Goal: Navigation & Orientation: Find specific page/section

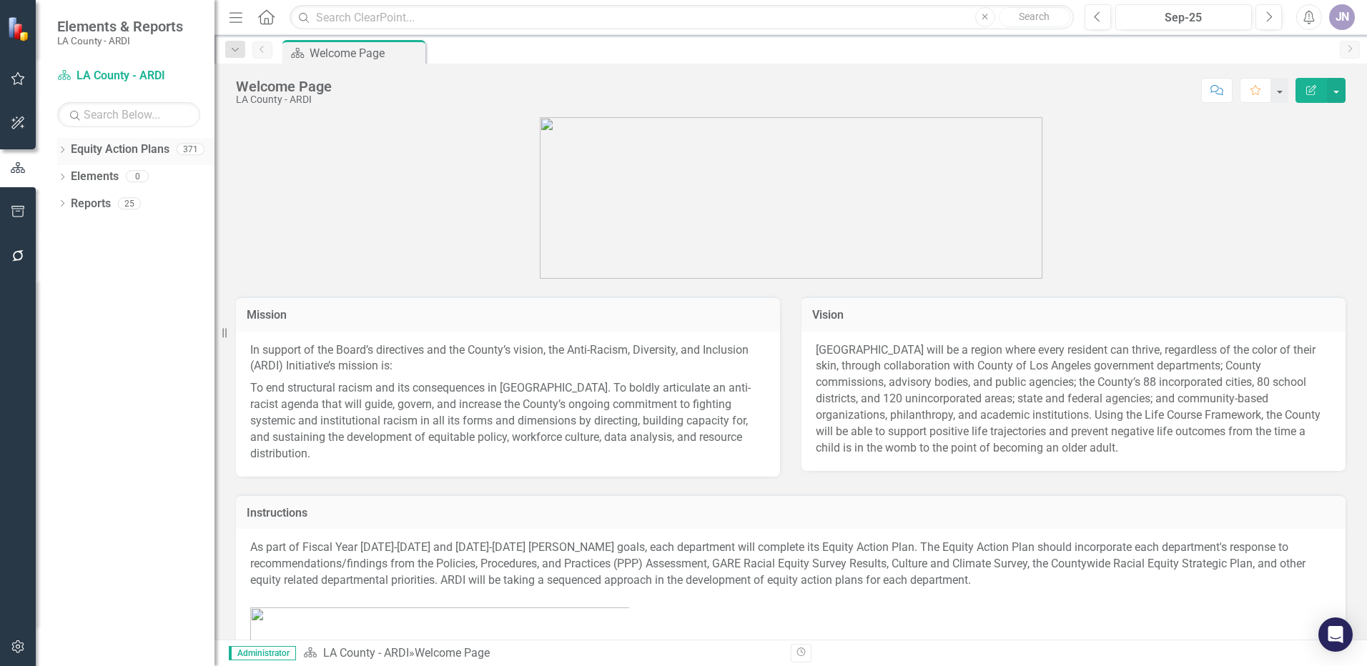
click at [69, 154] on div "Dropdown Equity Action Plans 371" at bounding box center [135, 151] width 157 height 27
click at [62, 148] on icon "Dropdown" at bounding box center [62, 151] width 10 height 8
click at [75, 174] on icon "Dropdown" at bounding box center [69, 176] width 11 height 9
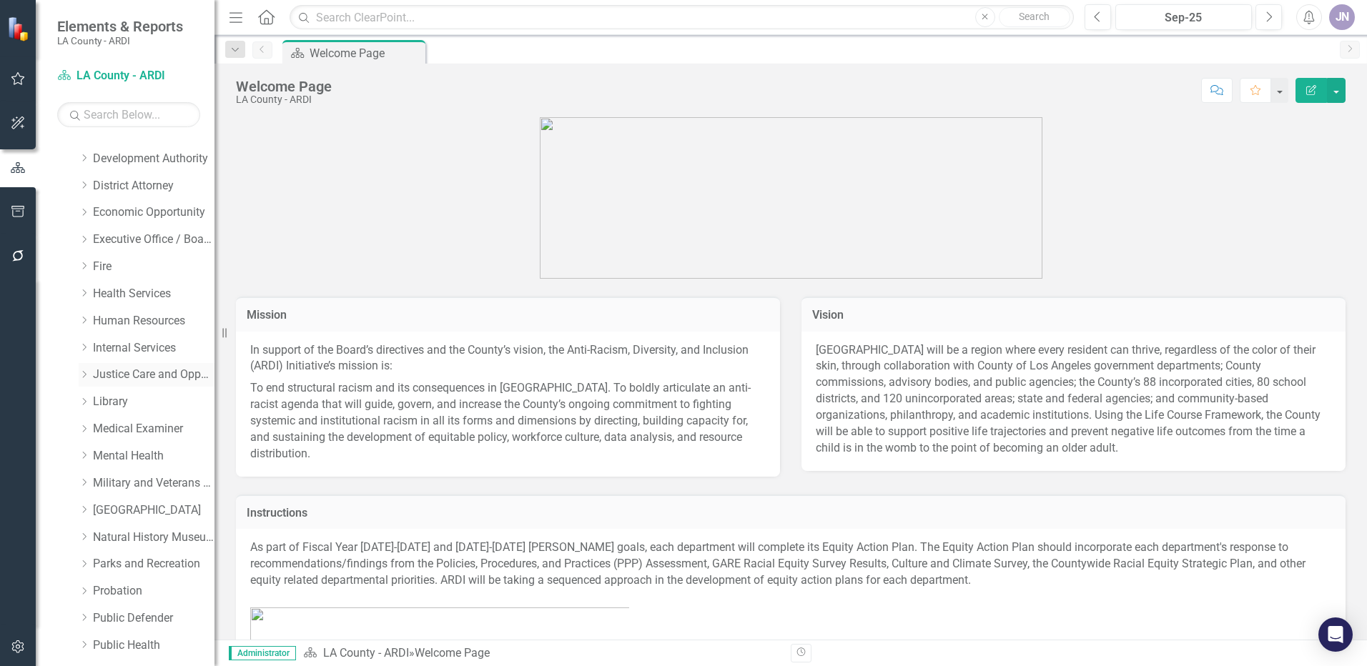
scroll to position [643, 0]
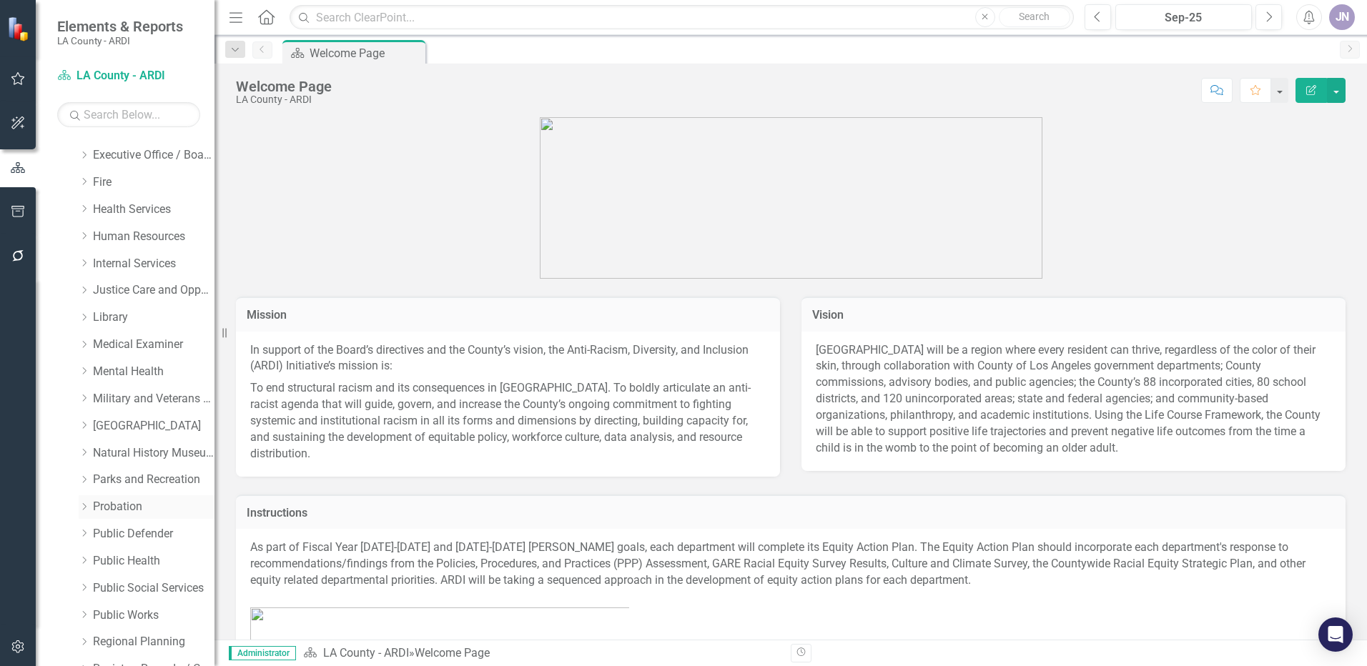
click at [89, 507] on icon "Dropdown" at bounding box center [84, 506] width 11 height 9
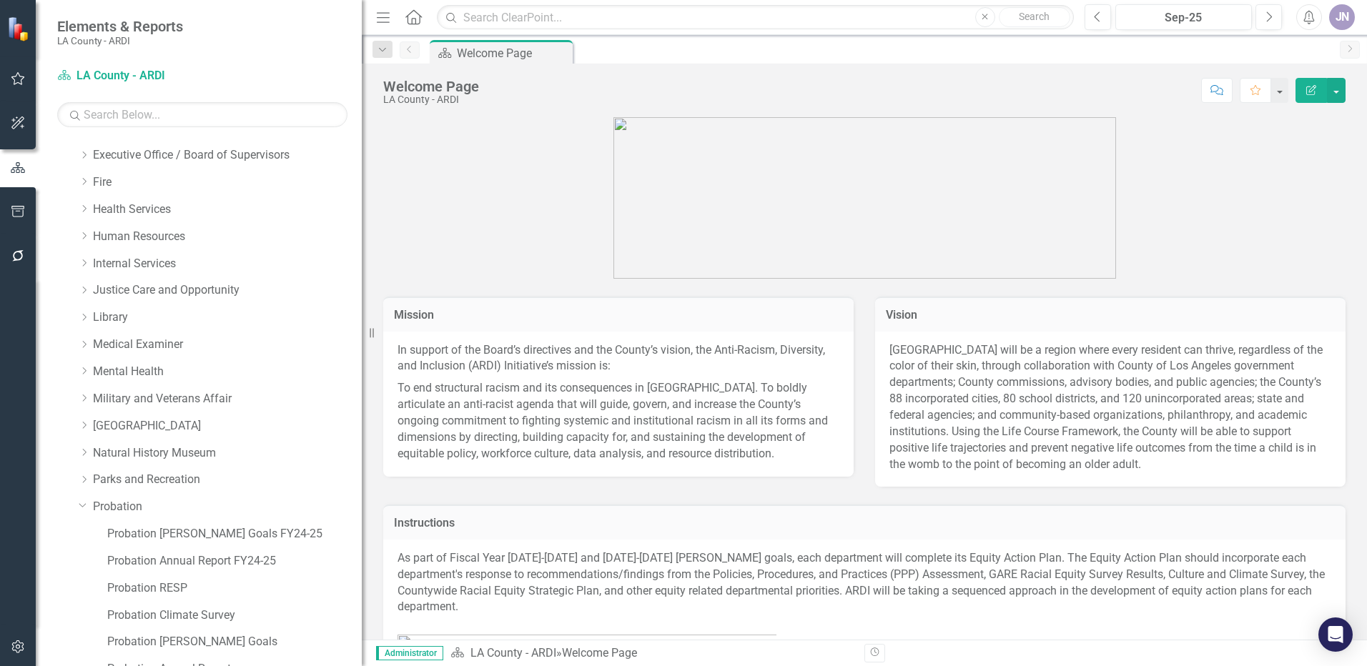
drag, startPoint x: 229, startPoint y: 332, endPoint x: 362, endPoint y: 328, distance: 133.0
click at [362, 328] on div "Resize" at bounding box center [367, 333] width 11 height 666
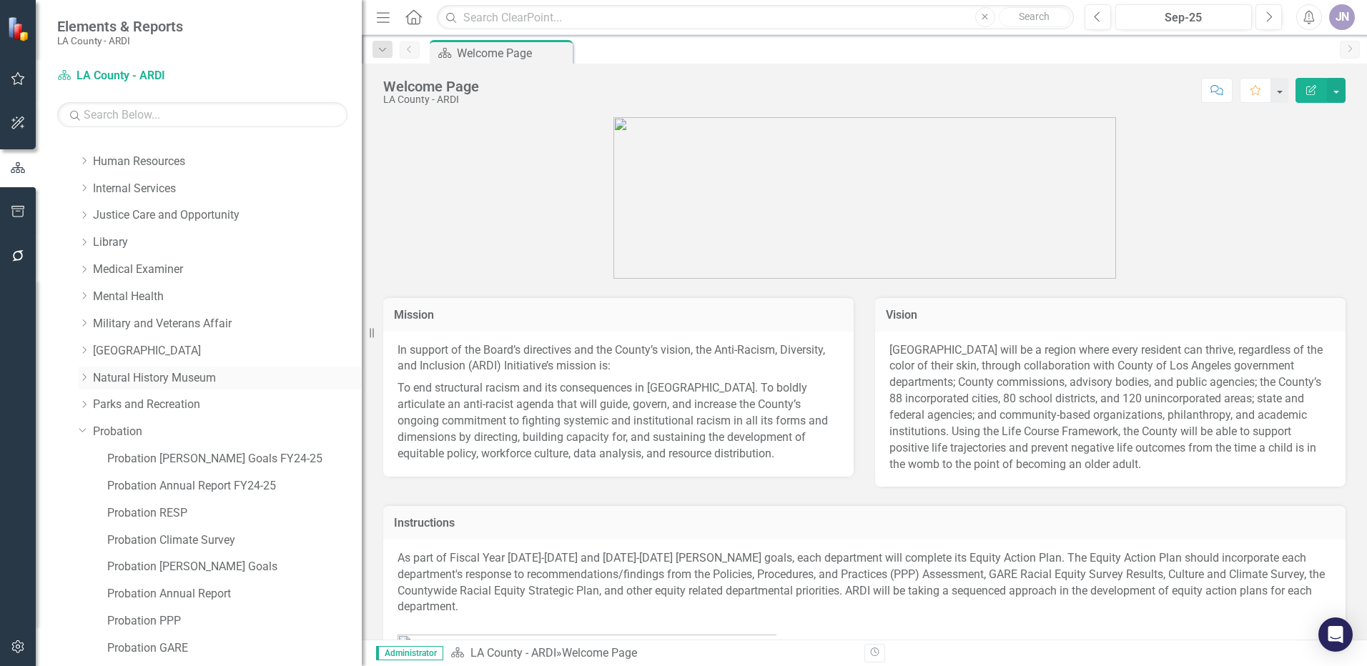
scroll to position [786, 0]
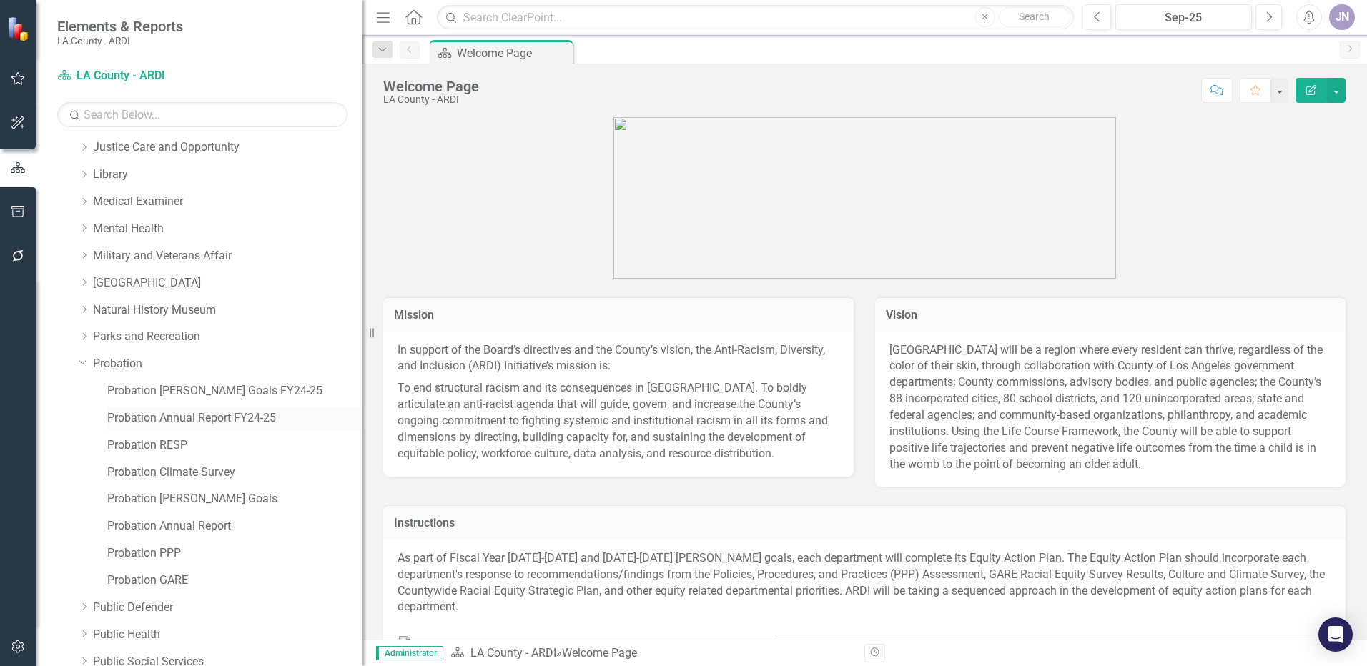
click at [179, 413] on link "Probation Annual Report FY24-25" at bounding box center [234, 418] width 254 height 16
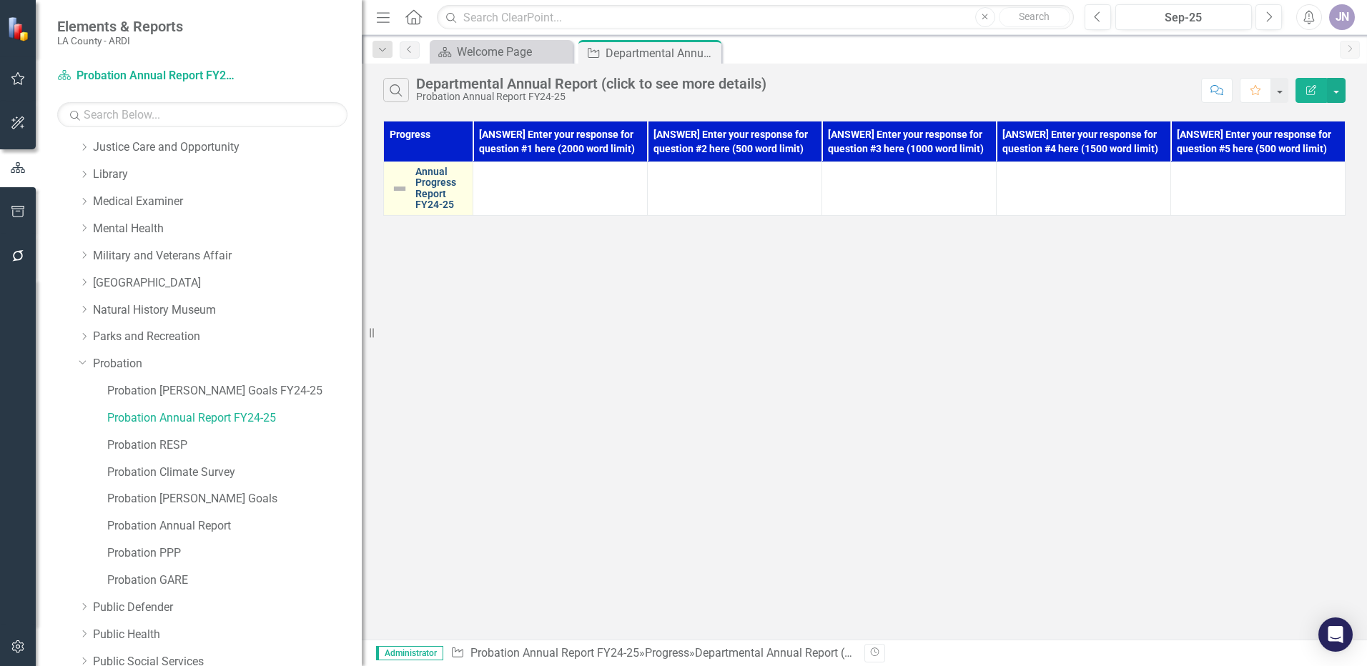
click at [430, 178] on link "Annual Progress Report FY24-25" at bounding box center [440, 189] width 50 height 44
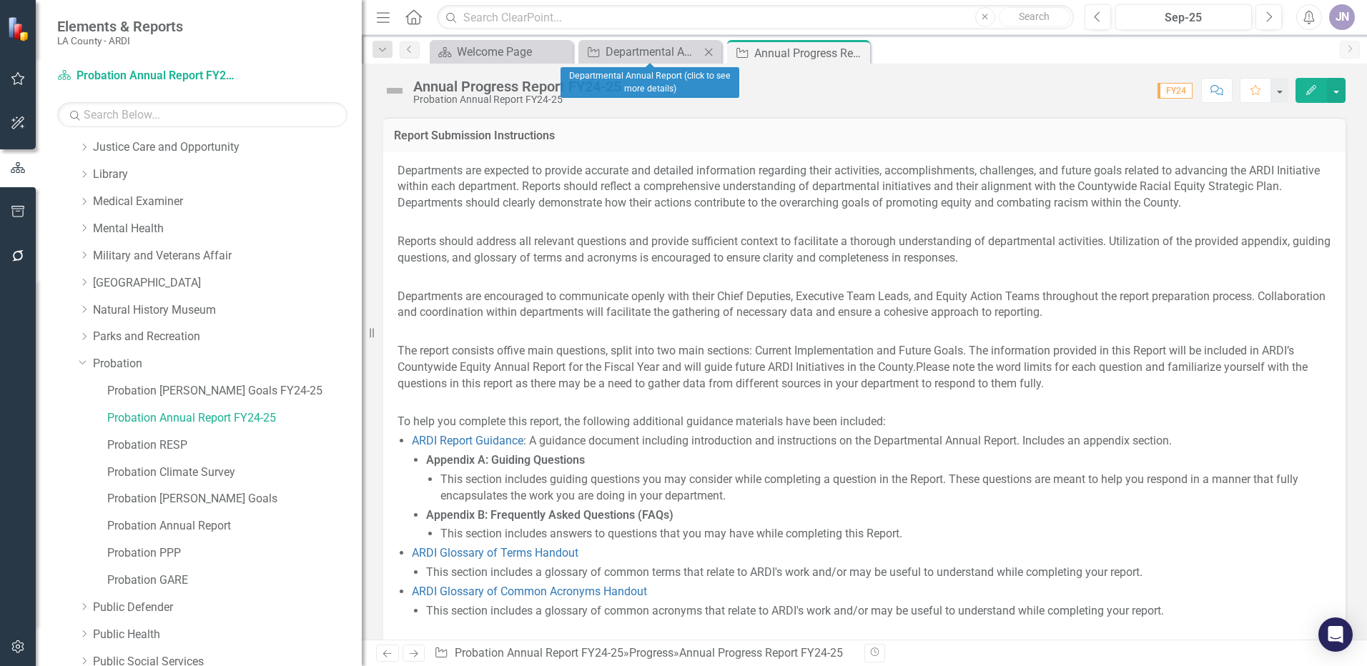
click at [635, 41] on div "Progress Departmental Annual Report (click to see more details) Close" at bounding box center [649, 52] width 143 height 24
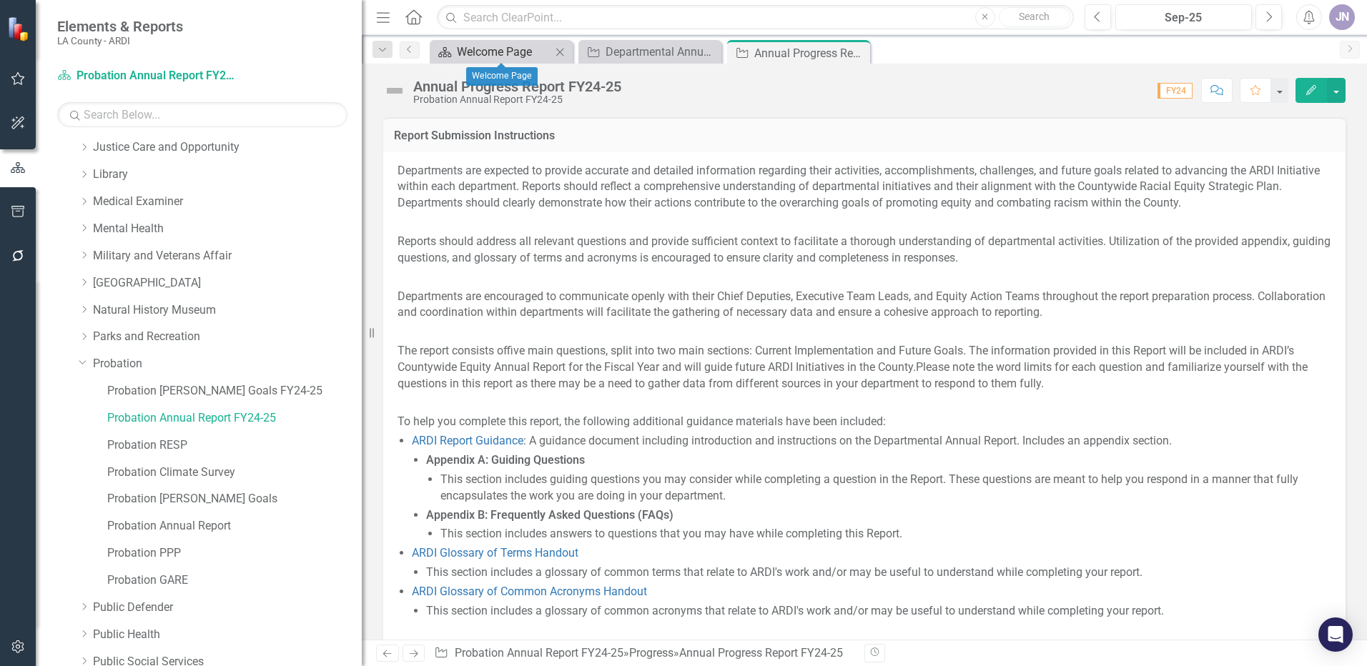
click at [501, 50] on div "Welcome Page" at bounding box center [504, 52] width 94 height 18
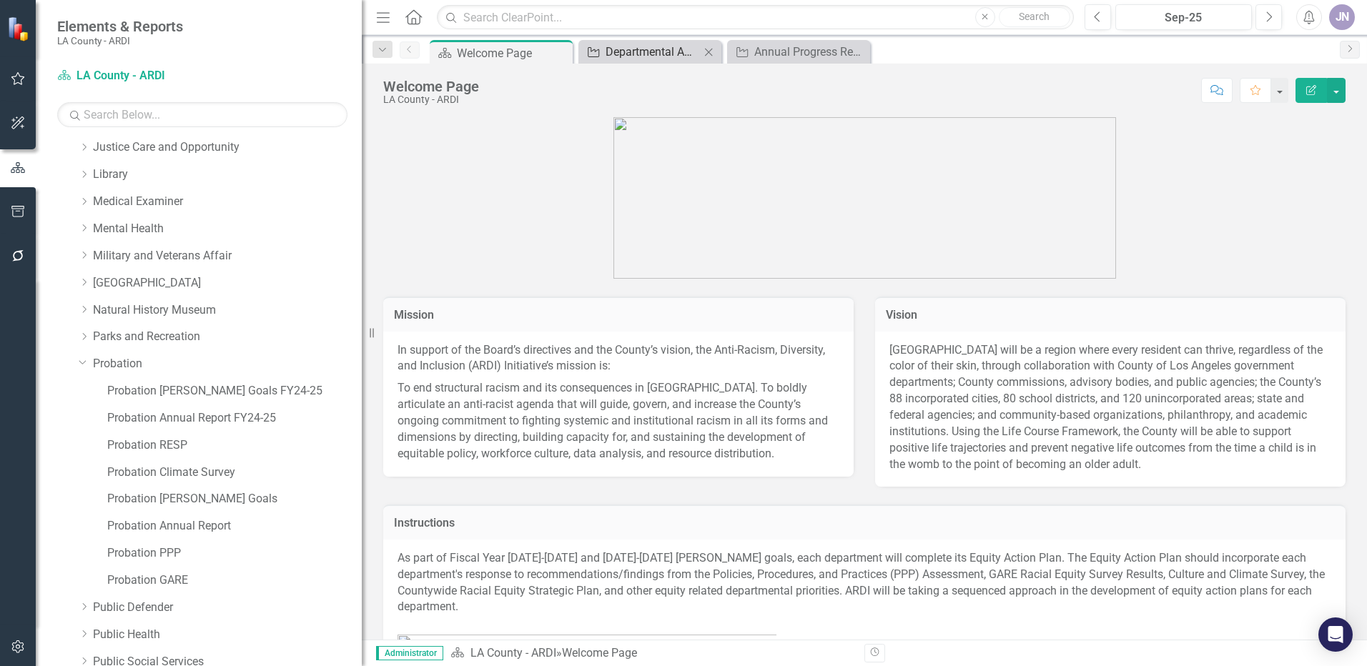
click at [650, 53] on div "Departmental Annual Report (click to see more details)" at bounding box center [652, 52] width 94 height 18
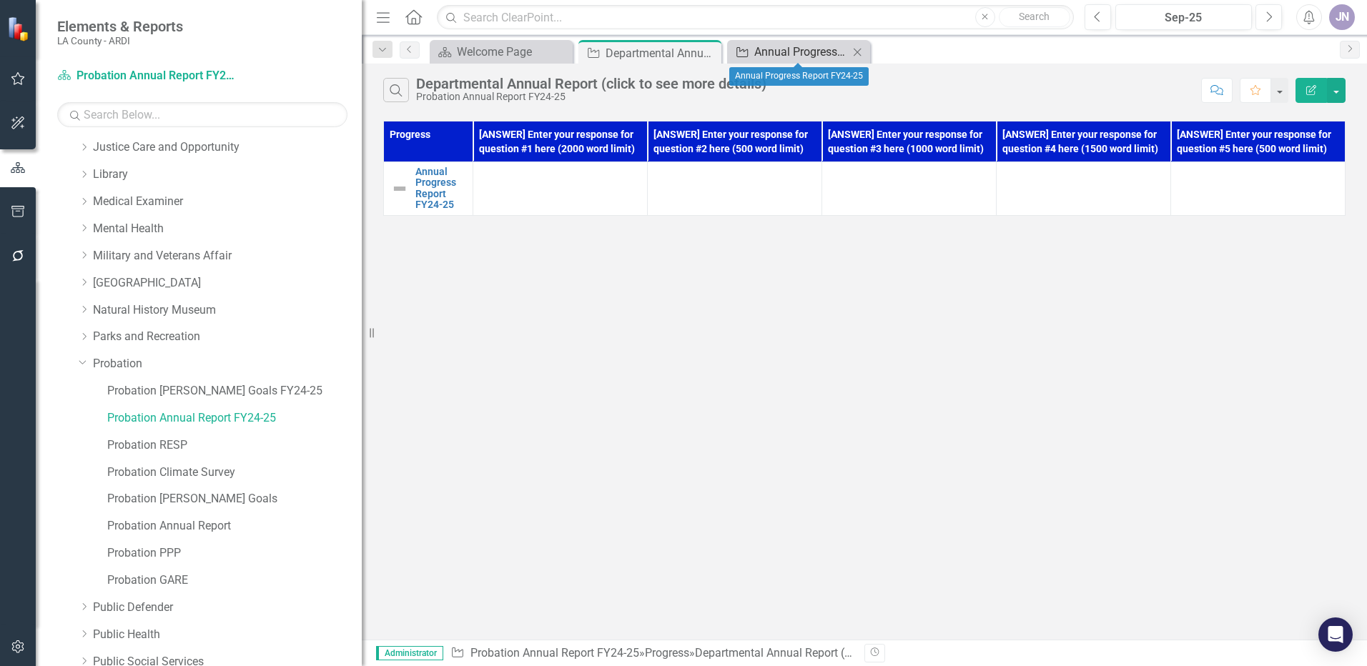
click at [774, 46] on div "Annual Progress Report FY24-25" at bounding box center [801, 52] width 94 height 18
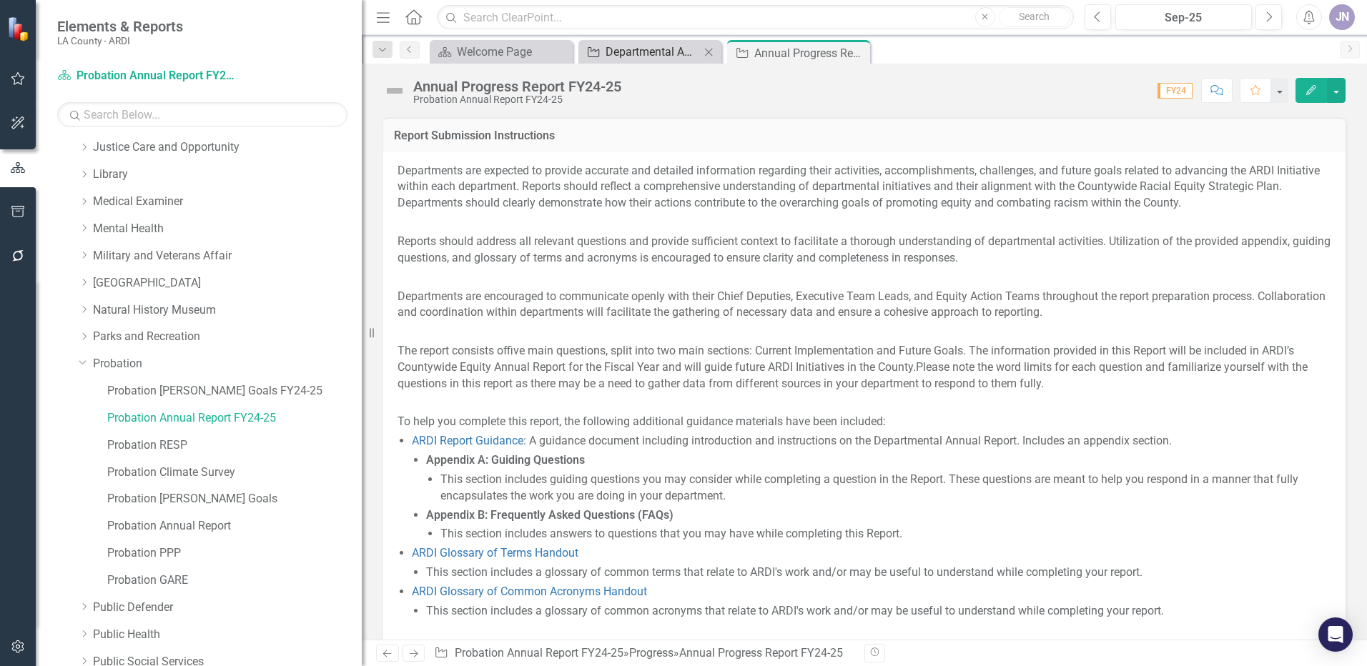
click at [640, 56] on div "Departmental Annual Report (click to see more details)" at bounding box center [652, 52] width 94 height 18
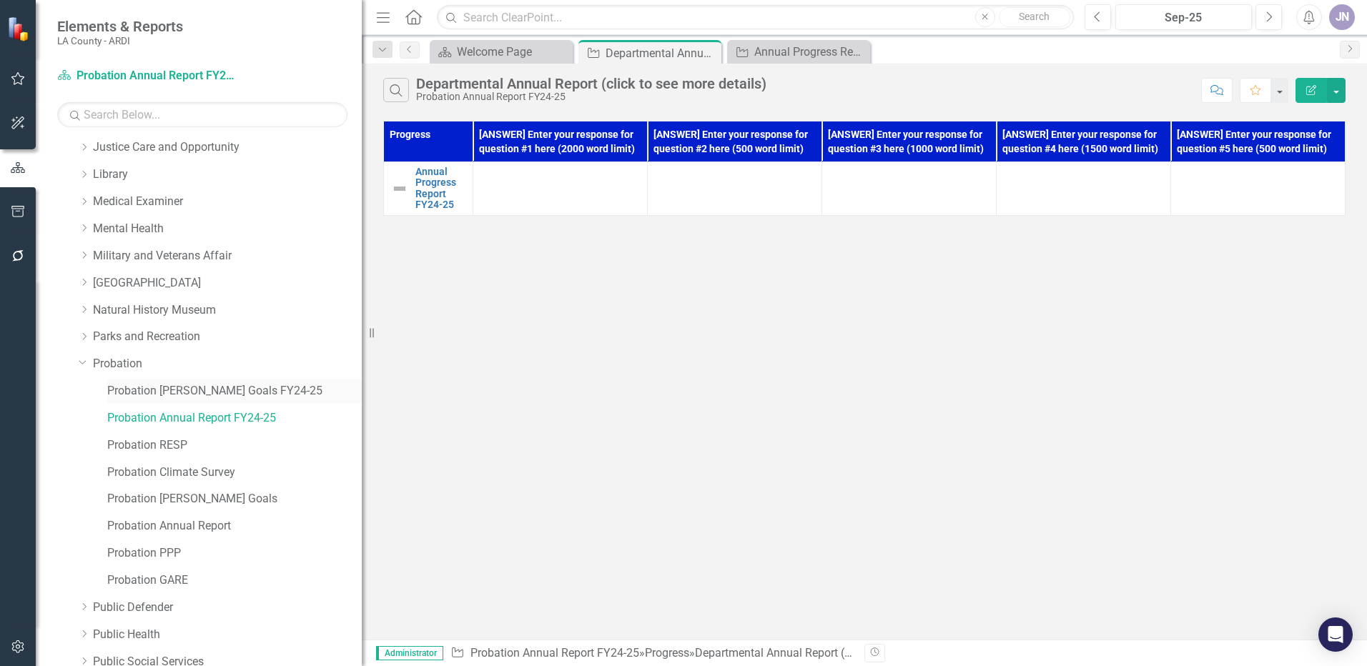
click at [177, 392] on link "Probation [PERSON_NAME] Goals FY24-25" at bounding box center [234, 391] width 254 height 16
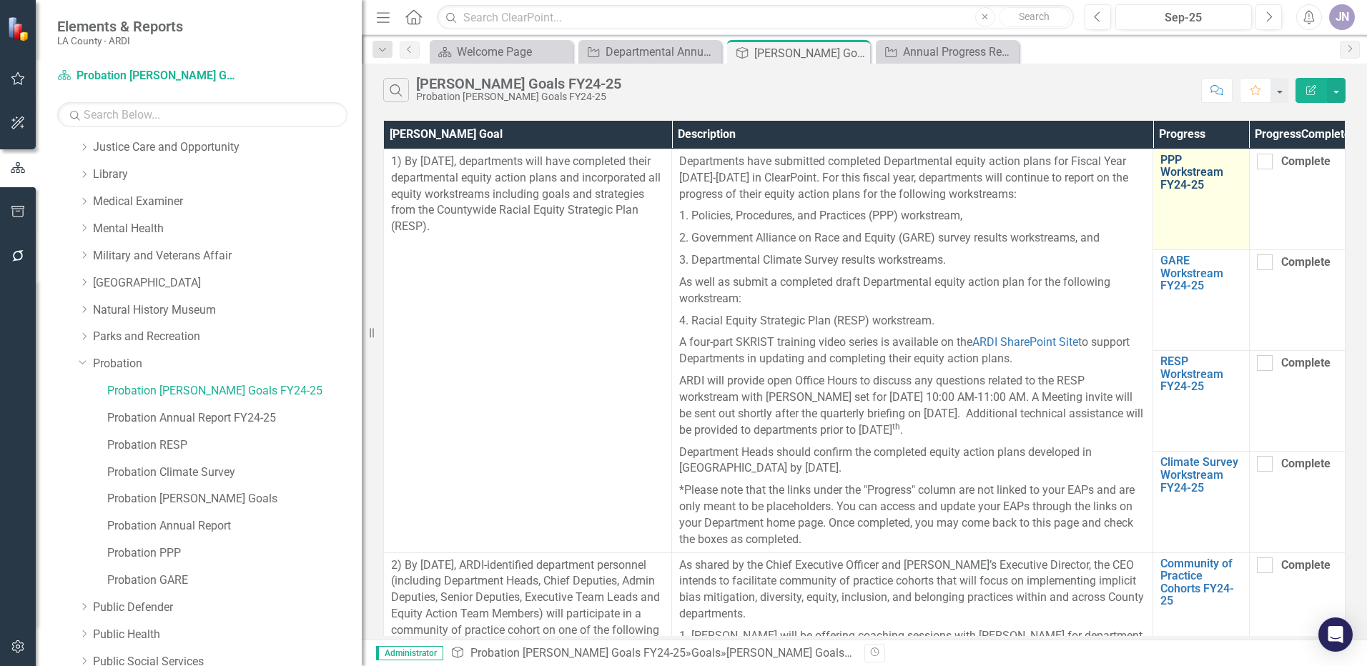
click at [1166, 190] on link "PPP Workstream FY24-25" at bounding box center [1200, 173] width 81 height 38
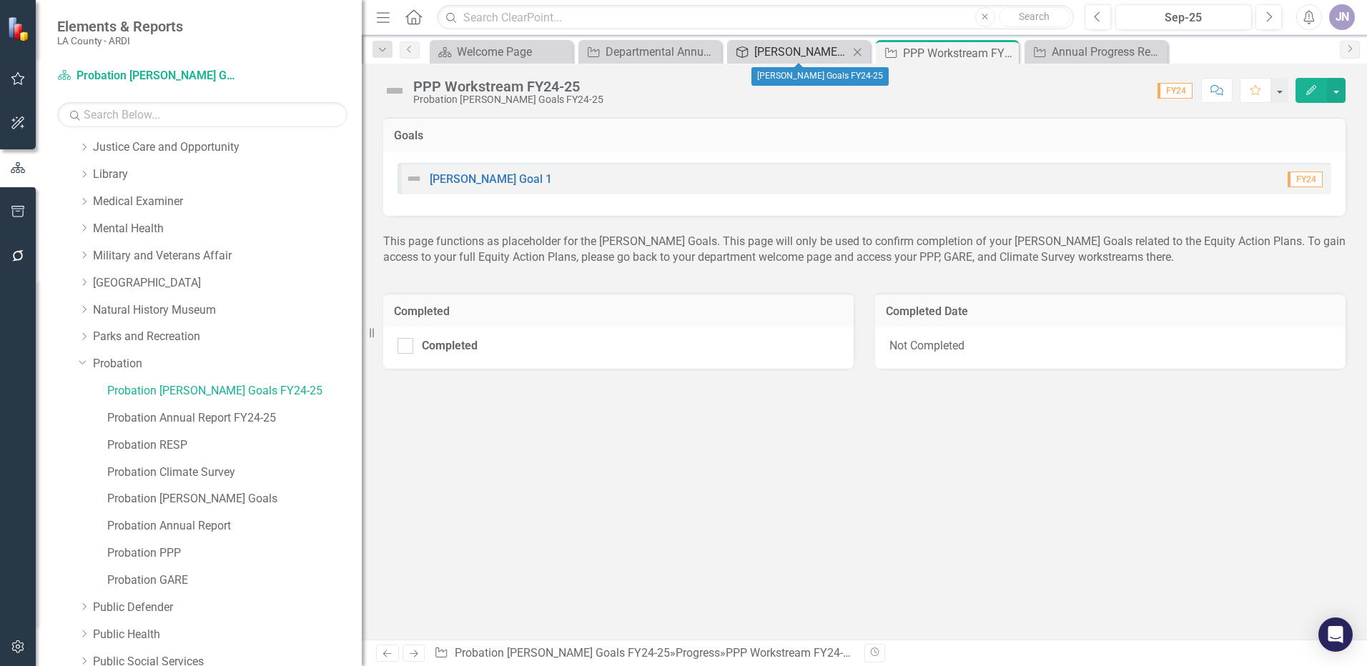
click at [808, 52] on div "[PERSON_NAME] Goals FY24-25" at bounding box center [801, 52] width 94 height 18
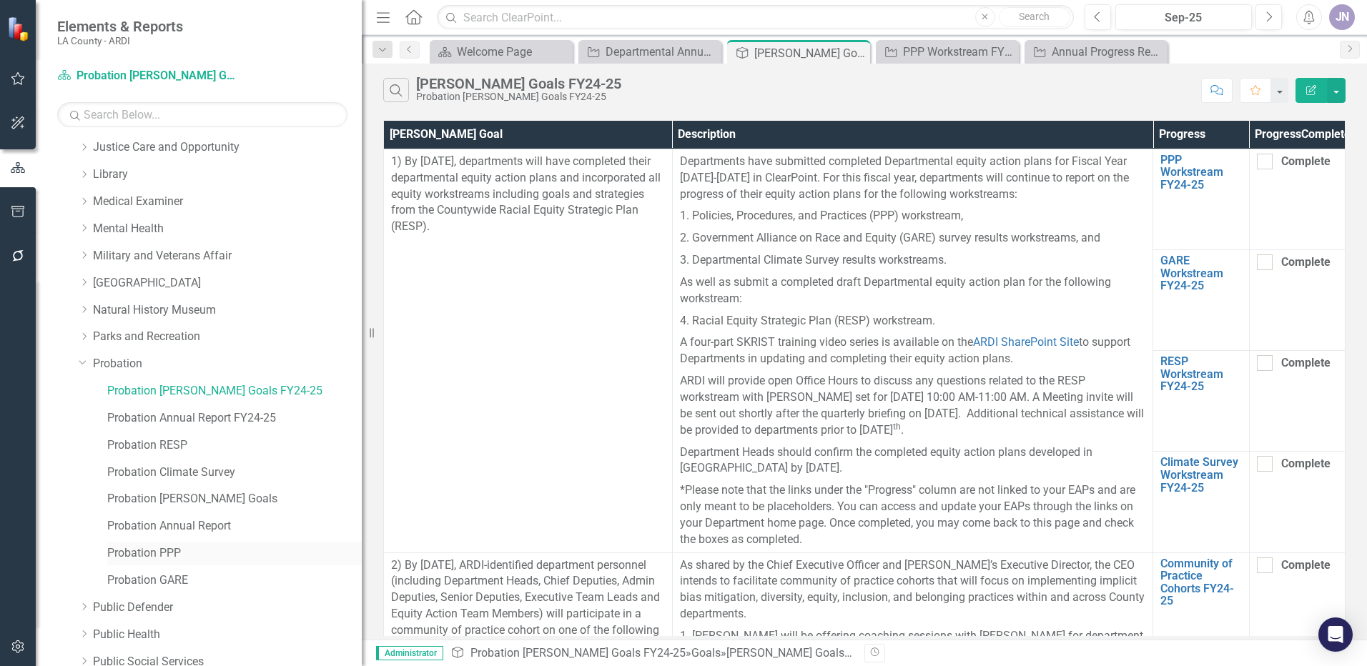
click at [150, 550] on link "Probation PPP" at bounding box center [234, 553] width 254 height 16
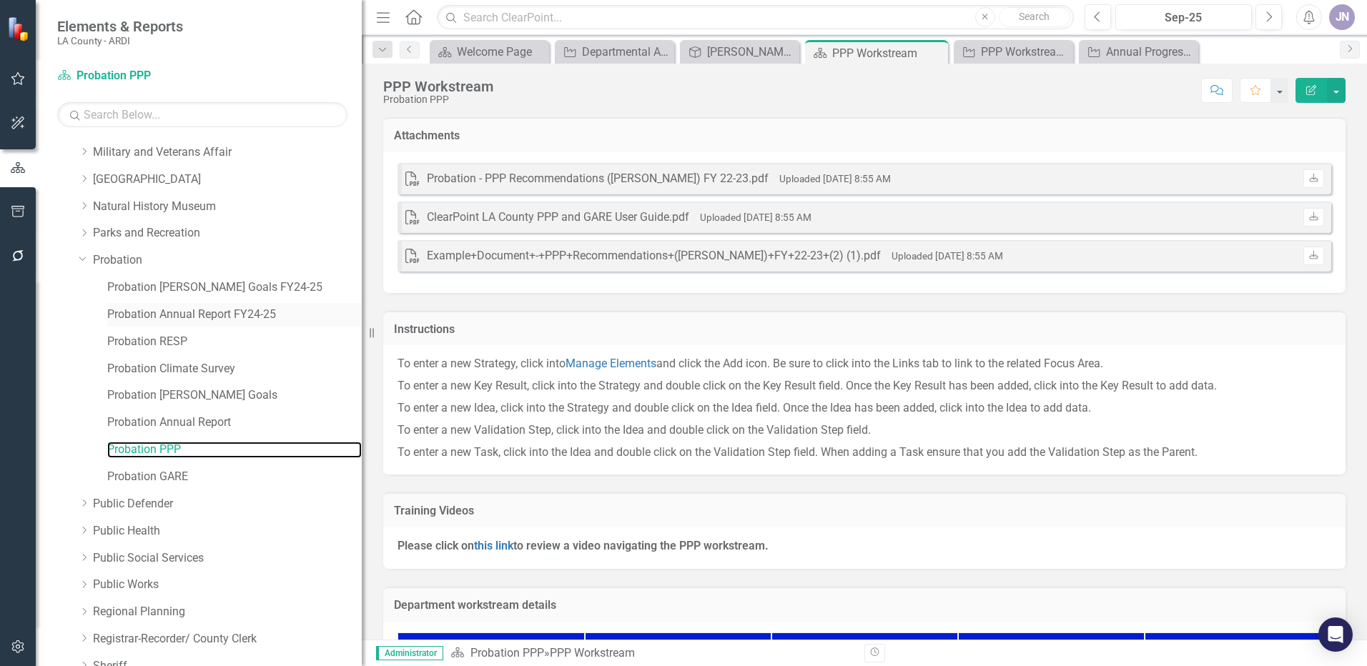
scroll to position [858, 0]
